Goal: Task Accomplishment & Management: Use online tool/utility

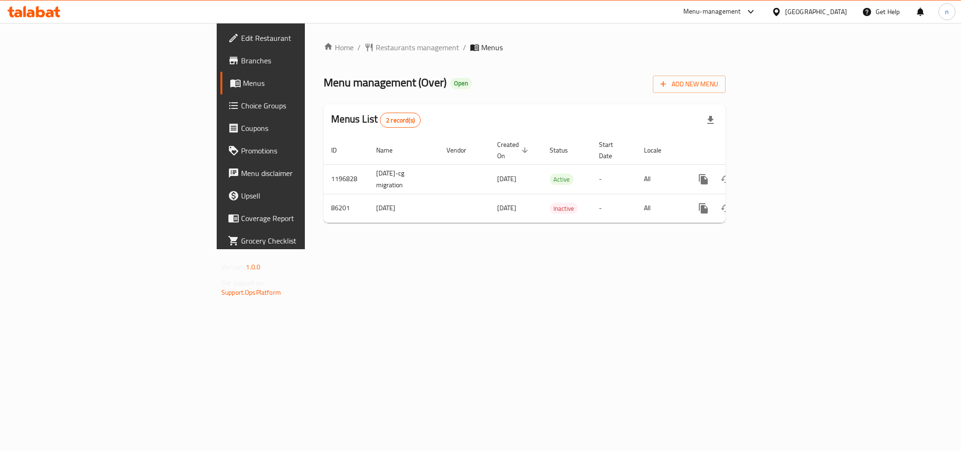
click at [241, 107] on span "Choice Groups" at bounding box center [305, 105] width 128 height 11
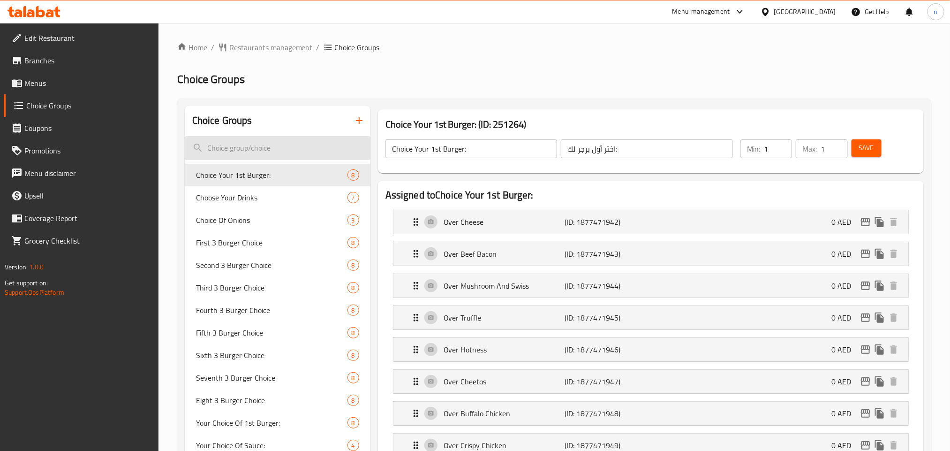
click at [229, 145] on input "search" at bounding box center [278, 148] width 186 height 24
paste input "Choose Your Burgers"
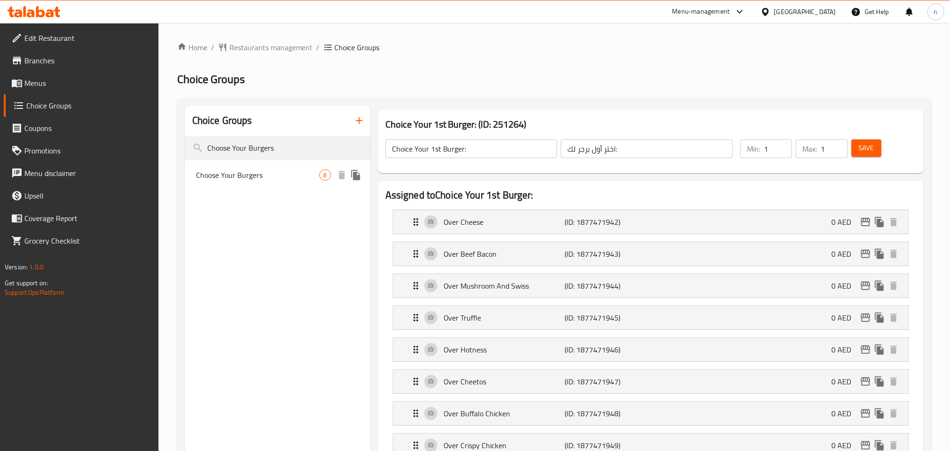
type input "Choose Your Burgers"
click at [248, 177] on span "Choose Your Burgers" at bounding box center [257, 174] width 123 height 11
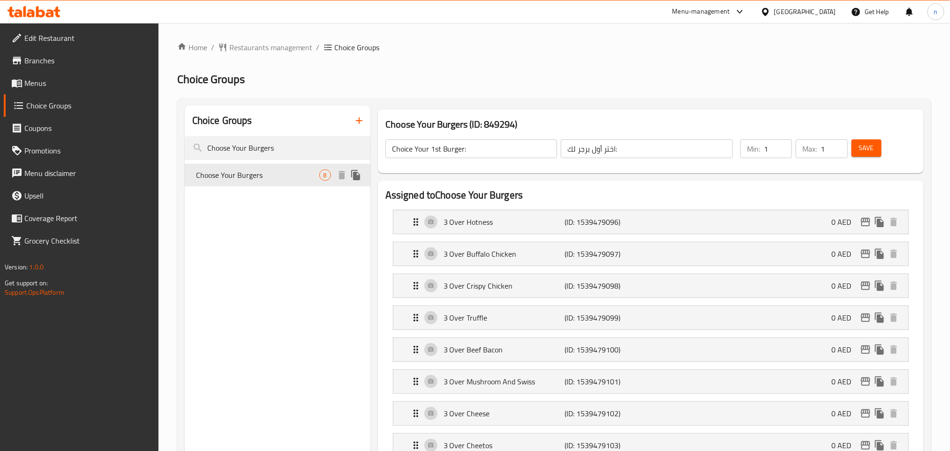
type input "Choose Your Burgers"
type input "اختر برجر خاص بك"
type input "8"
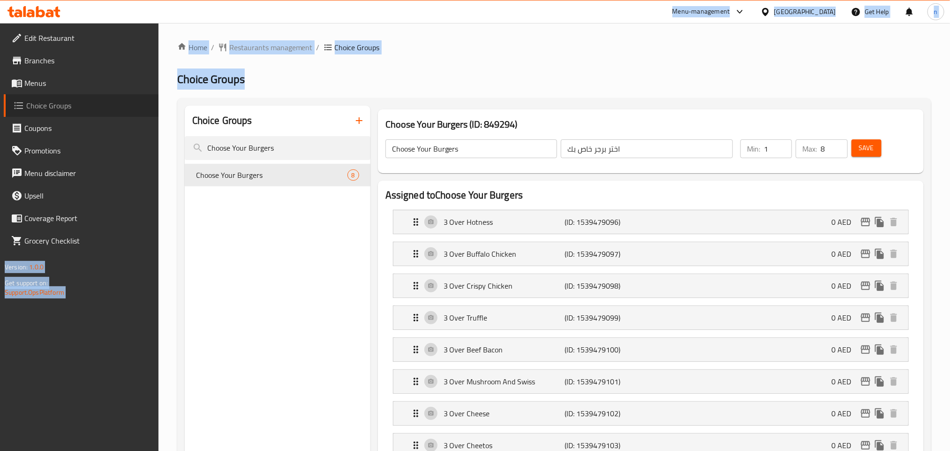
click at [57, 107] on span "Choice Groups" at bounding box center [88, 105] width 125 height 11
click at [38, 16] on icon at bounding box center [40, 11] width 9 height 11
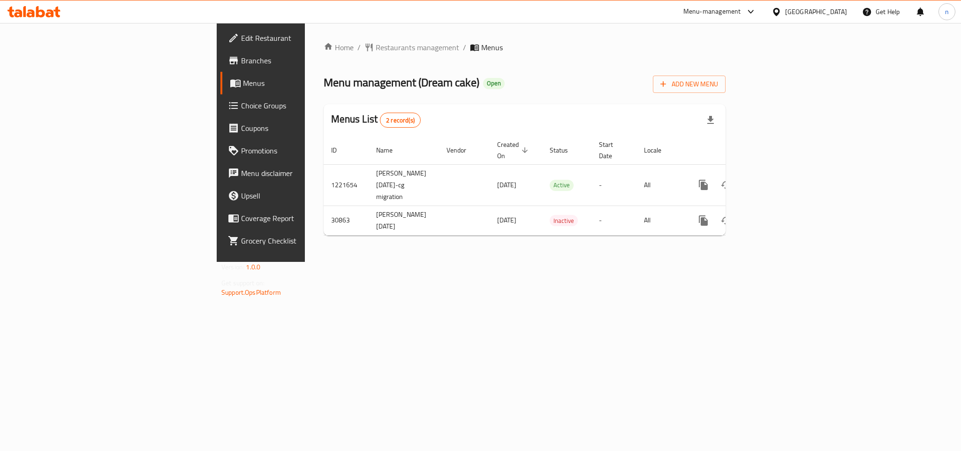
click at [241, 110] on span "Choice Groups" at bounding box center [305, 105] width 128 height 11
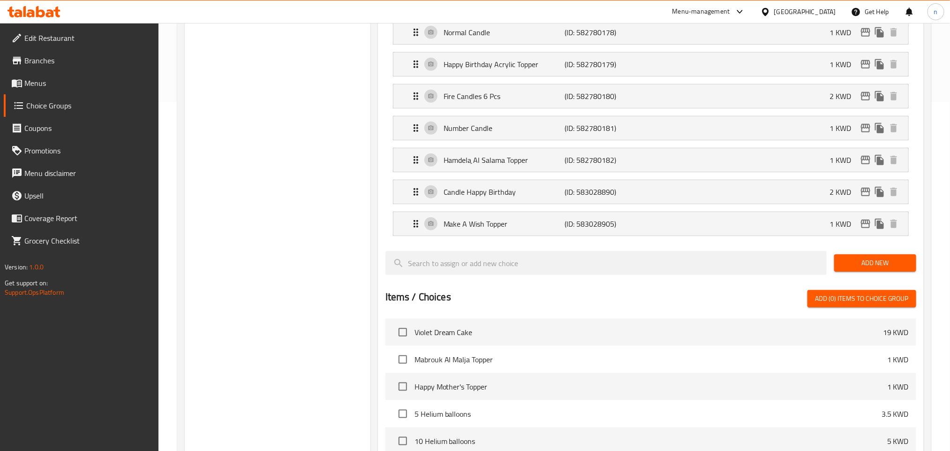
scroll to position [352, 0]
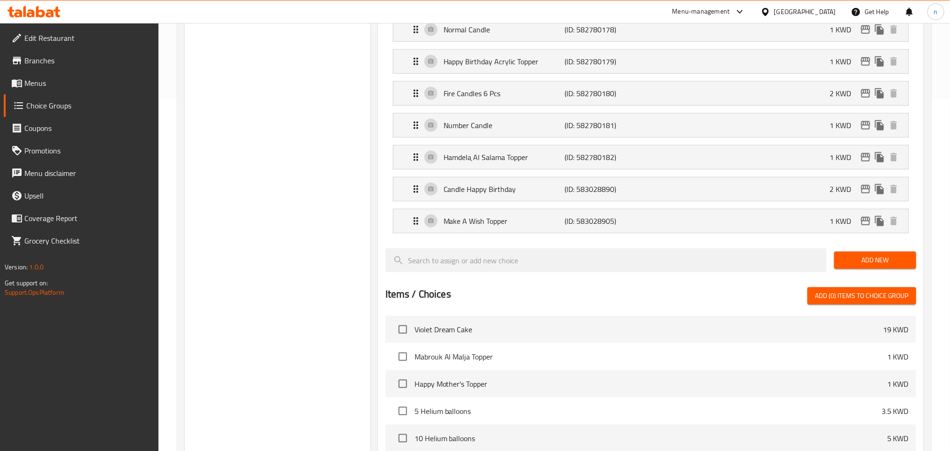
click at [831, 8] on div "Kuwait" at bounding box center [805, 12] width 62 height 10
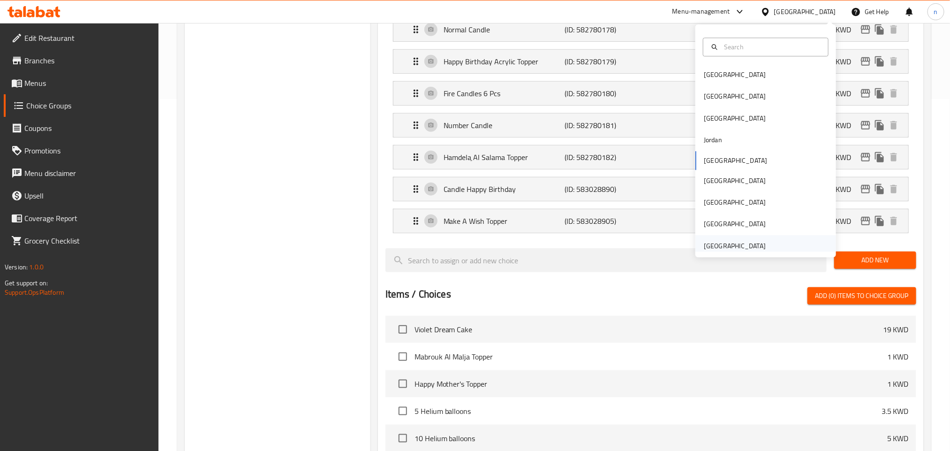
click at [747, 245] on div "[GEOGRAPHIC_DATA]" at bounding box center [735, 246] width 62 height 10
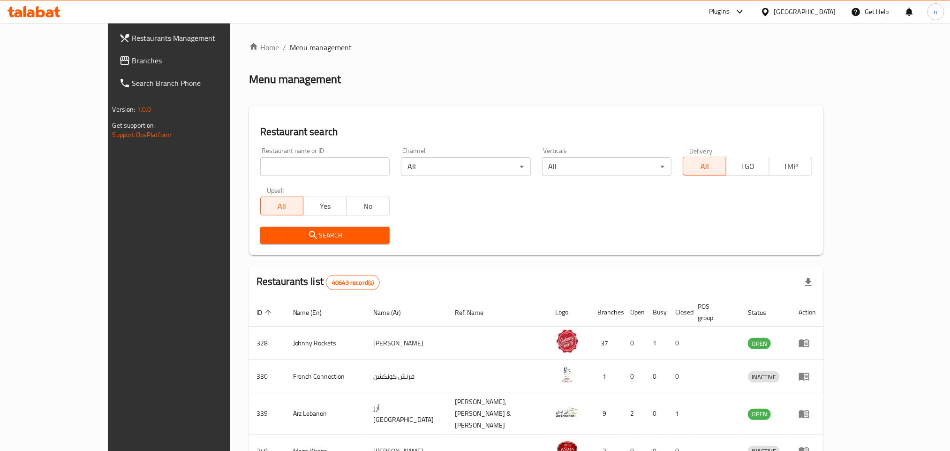
click at [260, 167] on input "search" at bounding box center [324, 166] width 129 height 19
drag, startPoint x: 77, startPoint y: 62, endPoint x: 69, endPoint y: 62, distance: 8.0
click at [132, 62] on span "Branches" at bounding box center [195, 60] width 127 height 11
